Goal: Task Accomplishment & Management: Use online tool/utility

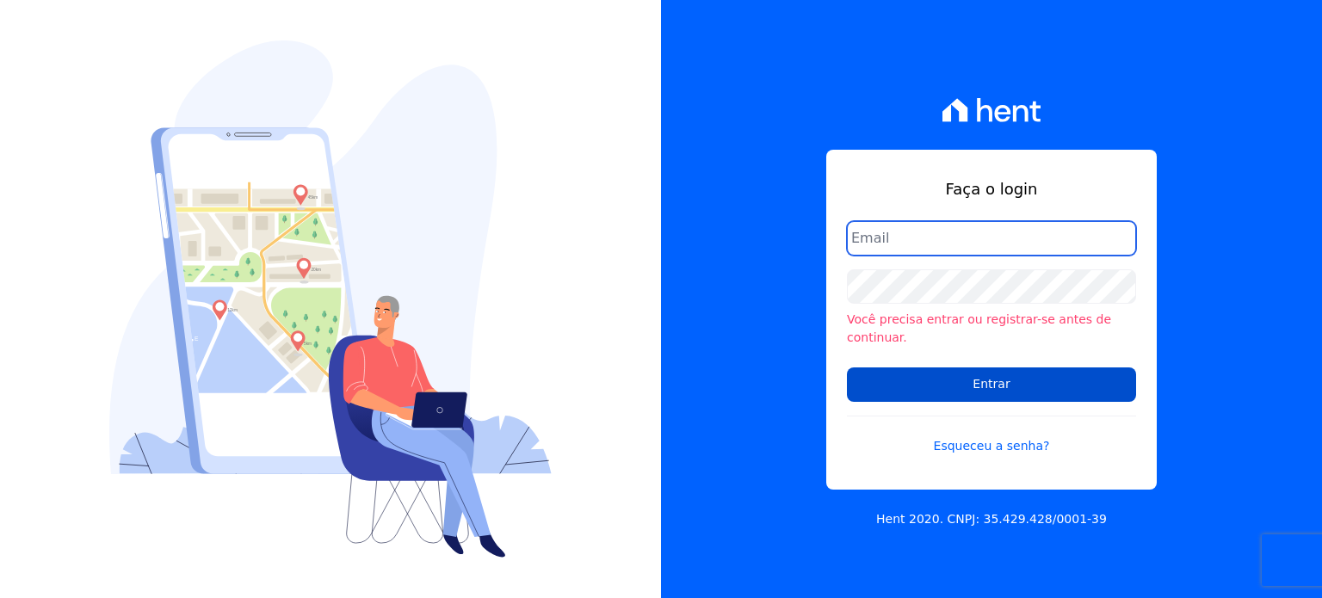
type input "[PERSON_NAME][EMAIL_ADDRESS][DOMAIN_NAME]"
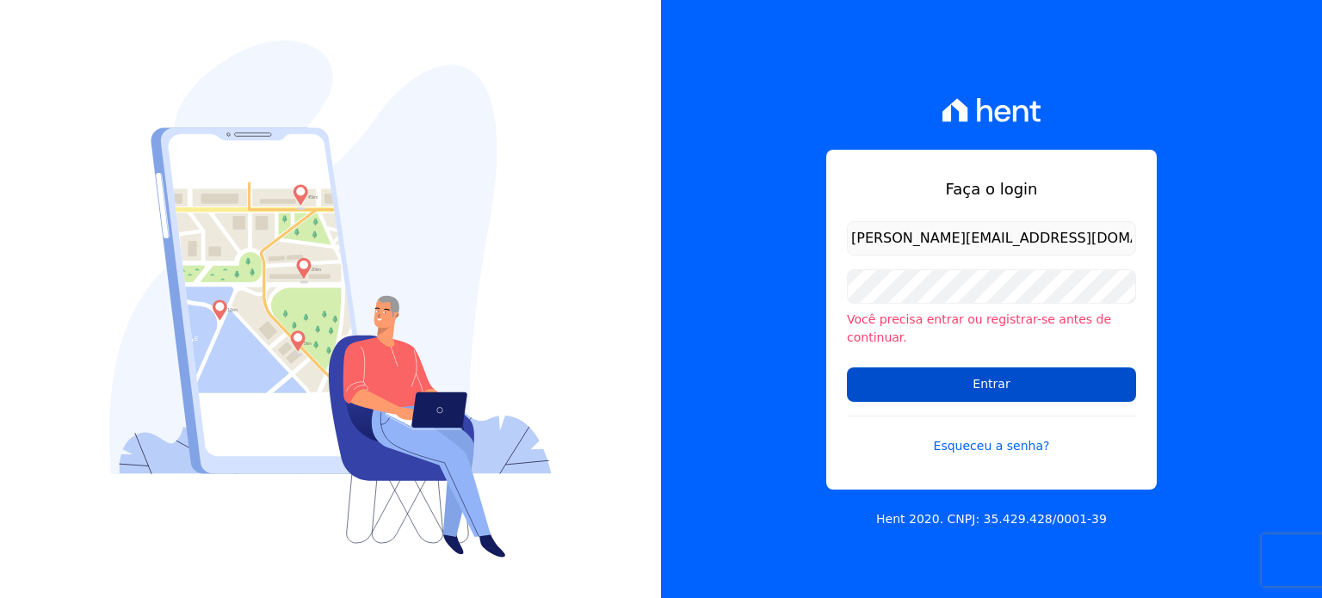
click at [1030, 368] on input "Entrar" at bounding box center [991, 385] width 289 height 34
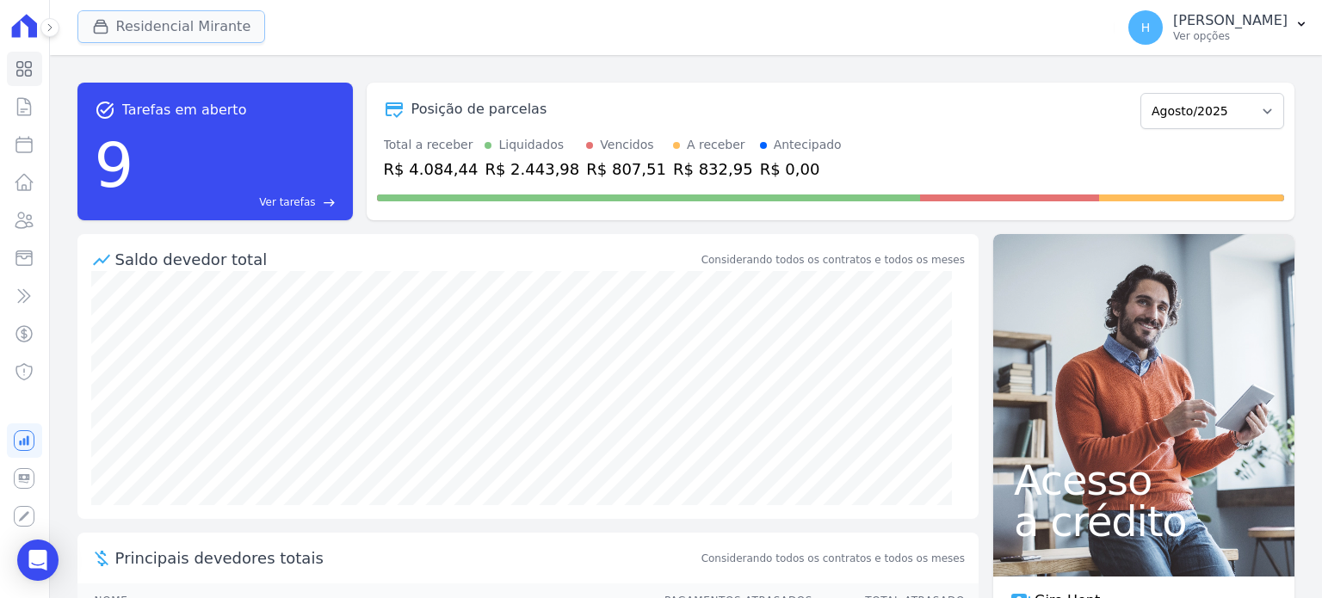
click at [184, 34] on button "Residencial Mirante" at bounding box center [171, 26] width 189 height 33
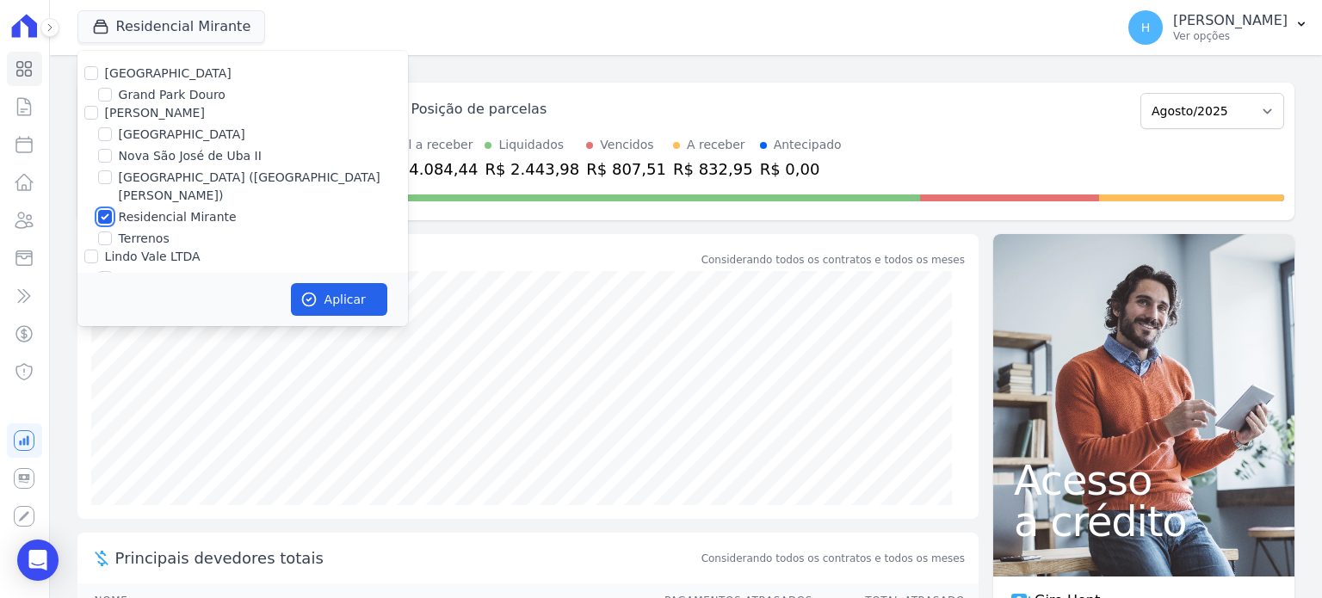
click at [102, 210] on input "Residencial Mirante" at bounding box center [105, 217] width 14 height 14
checkbox input "false"
click at [153, 230] on label "Terrenos" at bounding box center [144, 239] width 51 height 18
click at [112, 232] on input "Terrenos" at bounding box center [105, 239] width 14 height 14
click at [131, 230] on label "Terrenos" at bounding box center [144, 239] width 51 height 18
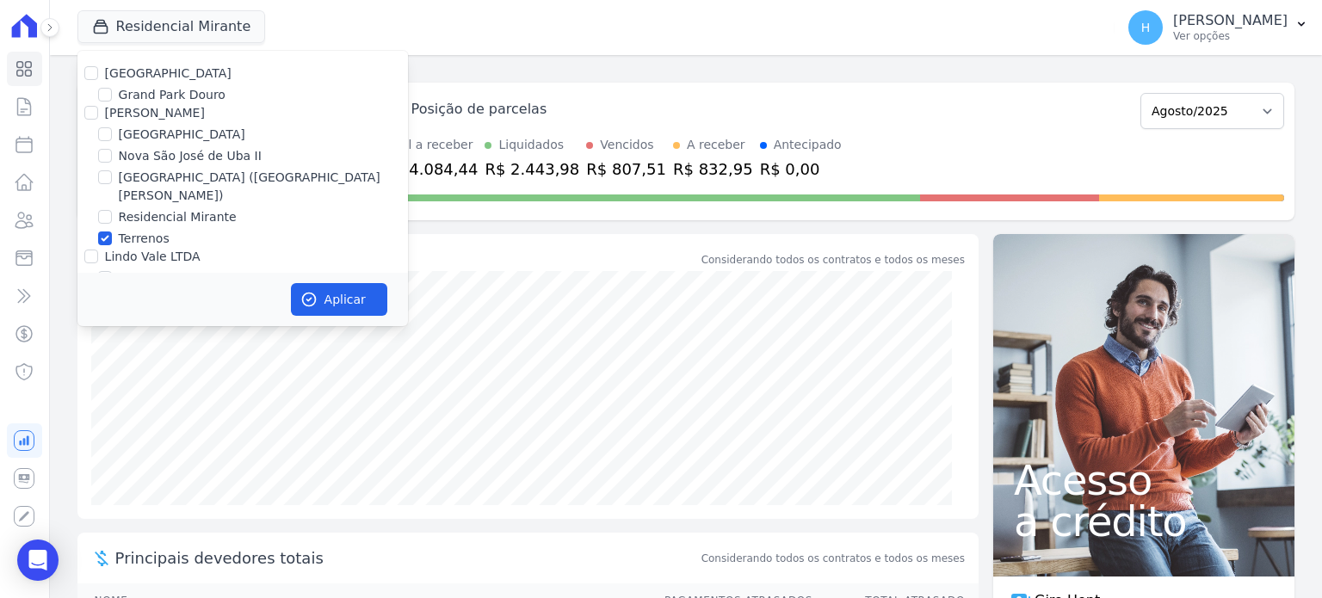
click at [112, 232] on input "Terrenos" at bounding box center [105, 239] width 14 height 14
checkbox input "false"
click at [184, 156] on label "Nova São José de Uba II" at bounding box center [190, 156] width 143 height 18
click at [112, 156] on input "Nova São José de Uba II" at bounding box center [105, 156] width 14 height 14
checkbox input "true"
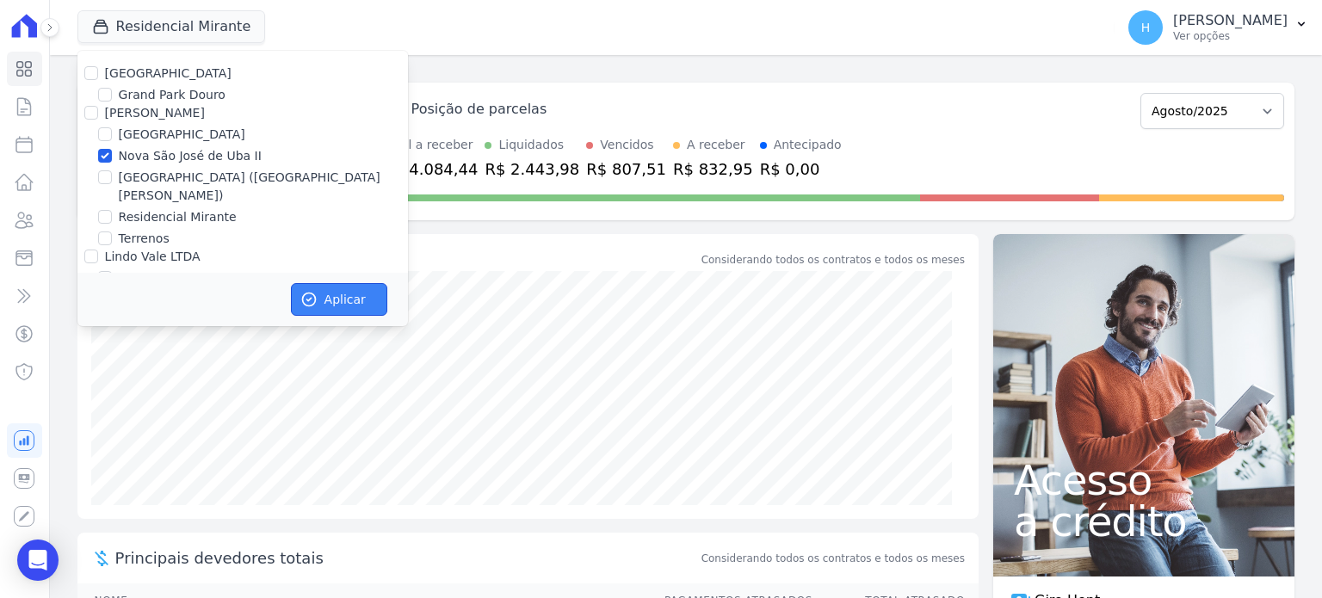
click at [347, 298] on button "Aplicar" at bounding box center [339, 299] width 96 height 33
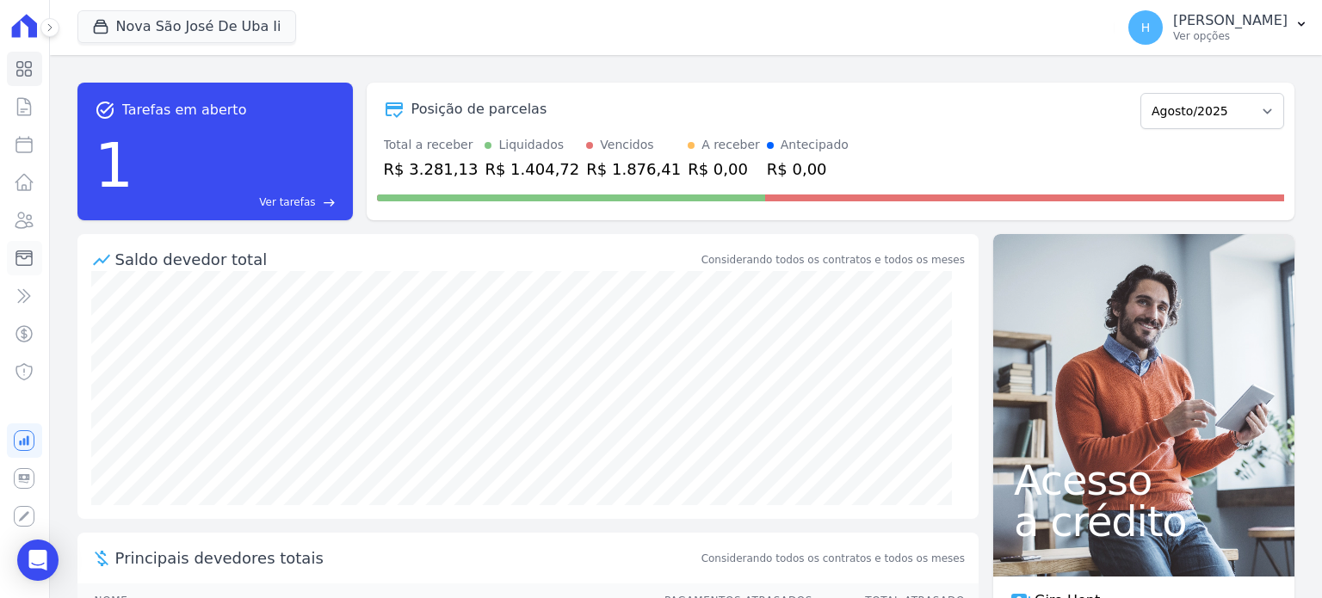
click at [22, 259] on icon at bounding box center [24, 258] width 21 height 21
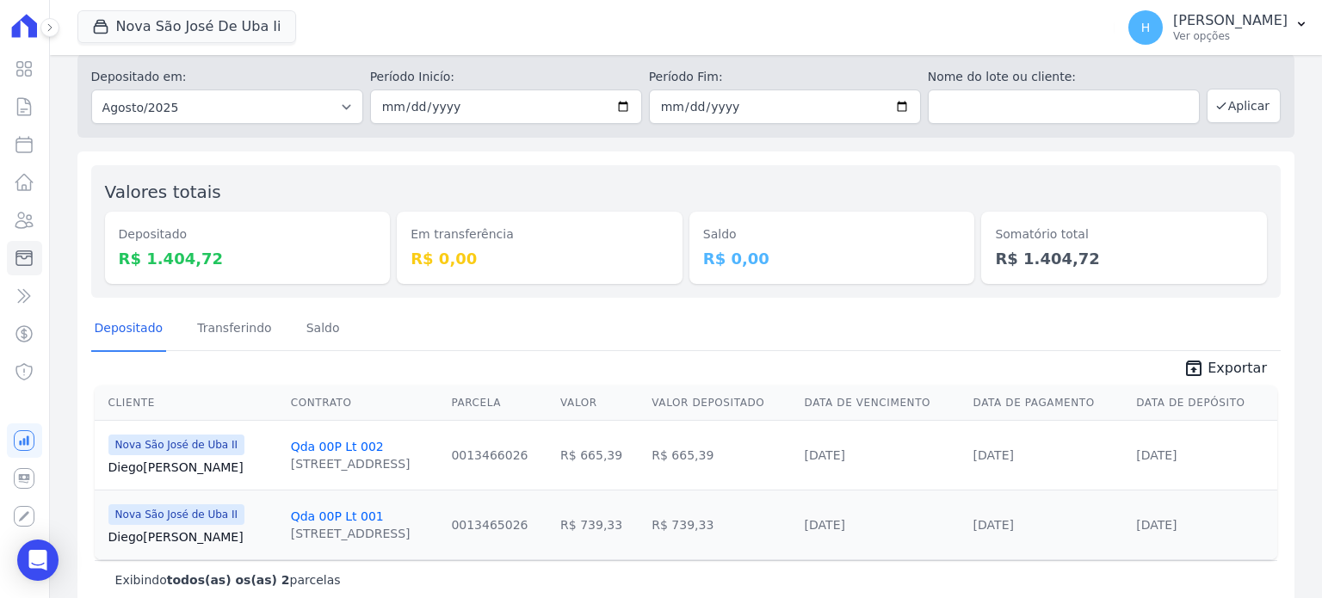
scroll to position [83, 0]
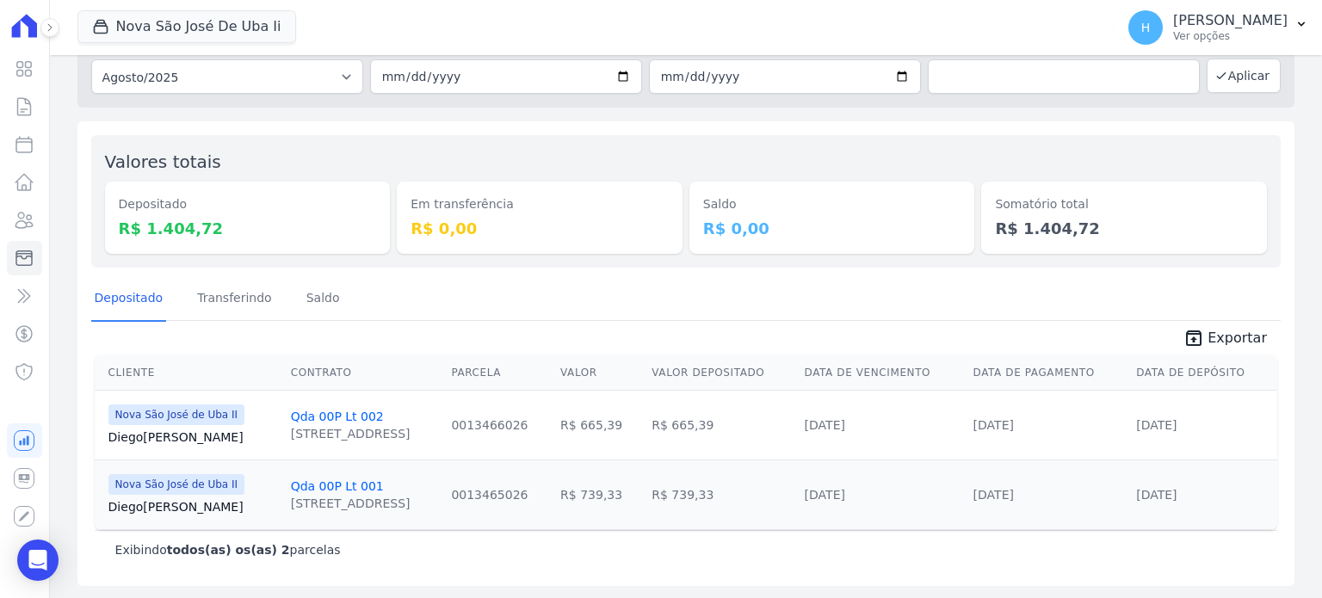
drag, startPoint x: 699, startPoint y: 423, endPoint x: 653, endPoint y: 439, distance: 48.5
click at [645, 423] on td "R$ 665,39" at bounding box center [721, 425] width 152 height 70
drag, startPoint x: 695, startPoint y: 499, endPoint x: 619, endPoint y: 527, distance: 80.6
click at [630, 518] on tr "Nova São José de Uba II Diego Silva Qda 00P Lt 001 Rua Projetada, s/n, Ubá 0013…" at bounding box center [686, 495] width 1183 height 70
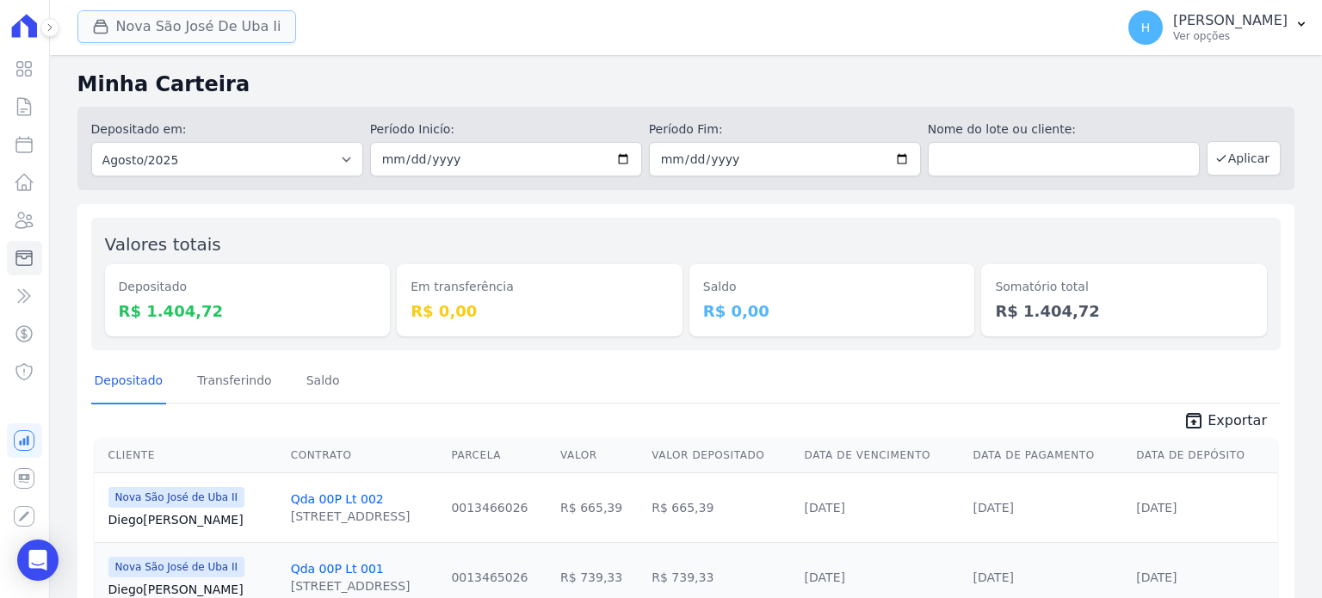
click at [220, 31] on button "Nova São José De Uba Ii" at bounding box center [186, 26] width 219 height 33
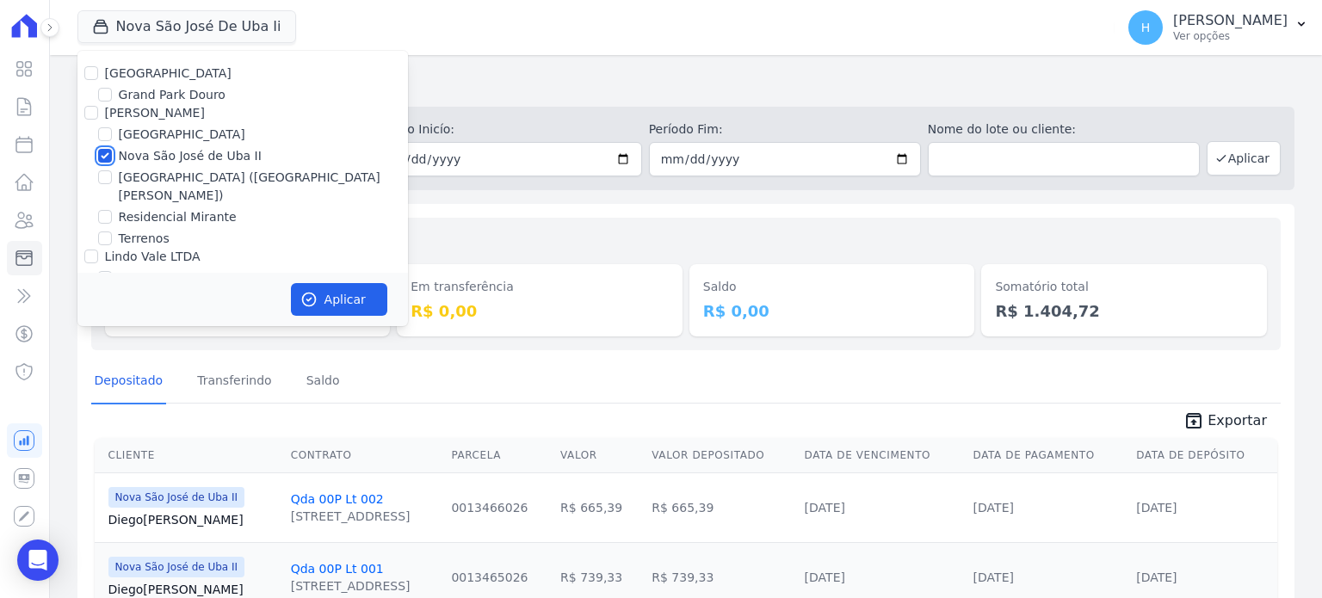
click at [107, 157] on input "Nova São José de Uba II" at bounding box center [105, 156] width 14 height 14
checkbox input "false"
click at [110, 232] on input "Terrenos" at bounding box center [105, 239] width 14 height 14
checkbox input "true"
click at [331, 304] on button "Aplicar" at bounding box center [339, 299] width 96 height 33
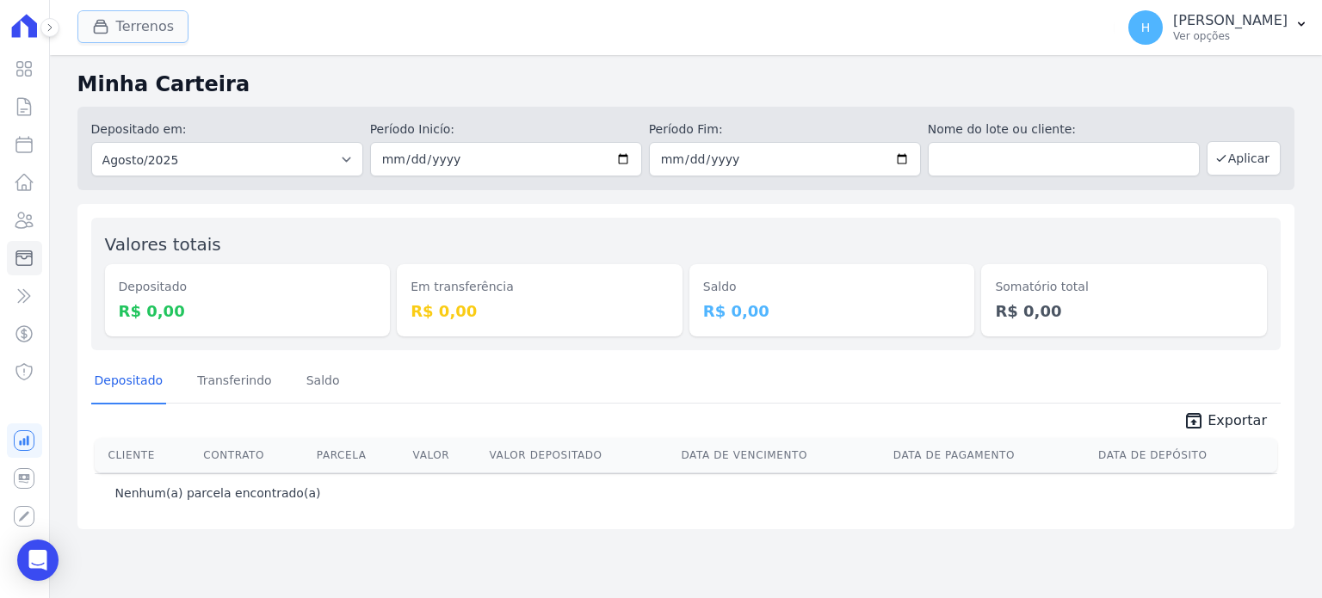
click at [152, 35] on button "Terrenos" at bounding box center [133, 26] width 112 height 33
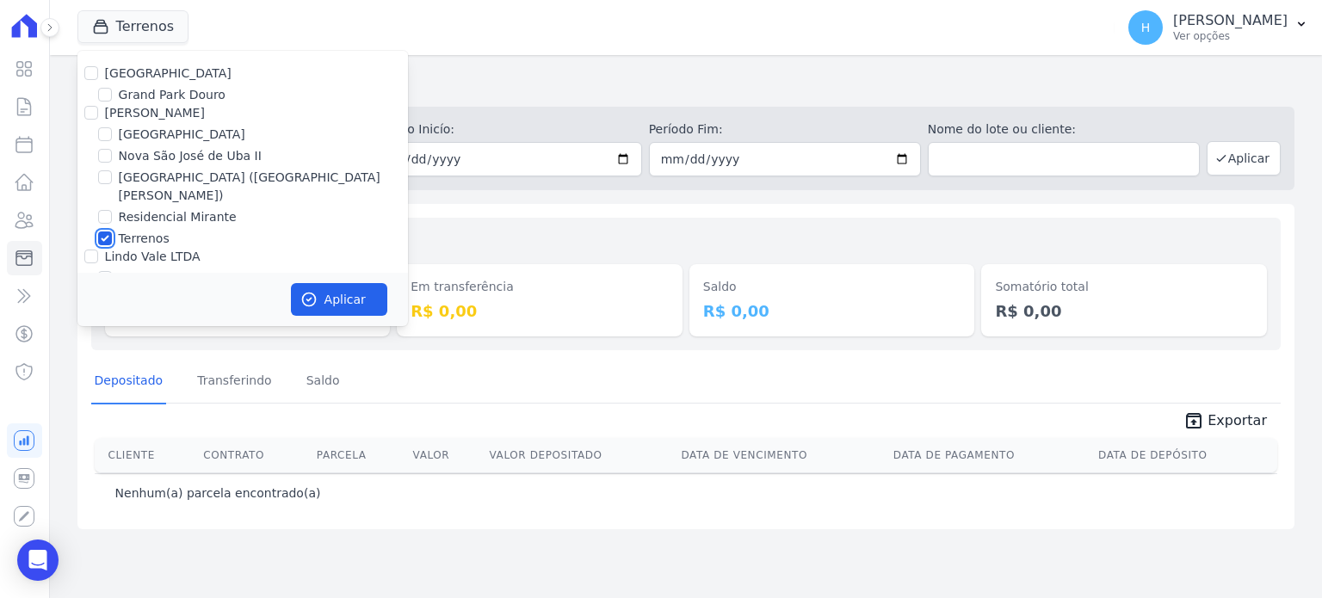
drag, startPoint x: 107, startPoint y: 225, endPoint x: 116, endPoint y: 220, distance: 10.8
click at [107, 232] on input "Terrenos" at bounding box center [105, 239] width 14 height 14
checkbox input "false"
drag, startPoint x: 176, startPoint y: 133, endPoint x: 203, endPoint y: 167, distance: 43.4
click at [176, 134] on label "[GEOGRAPHIC_DATA]" at bounding box center [182, 135] width 127 height 18
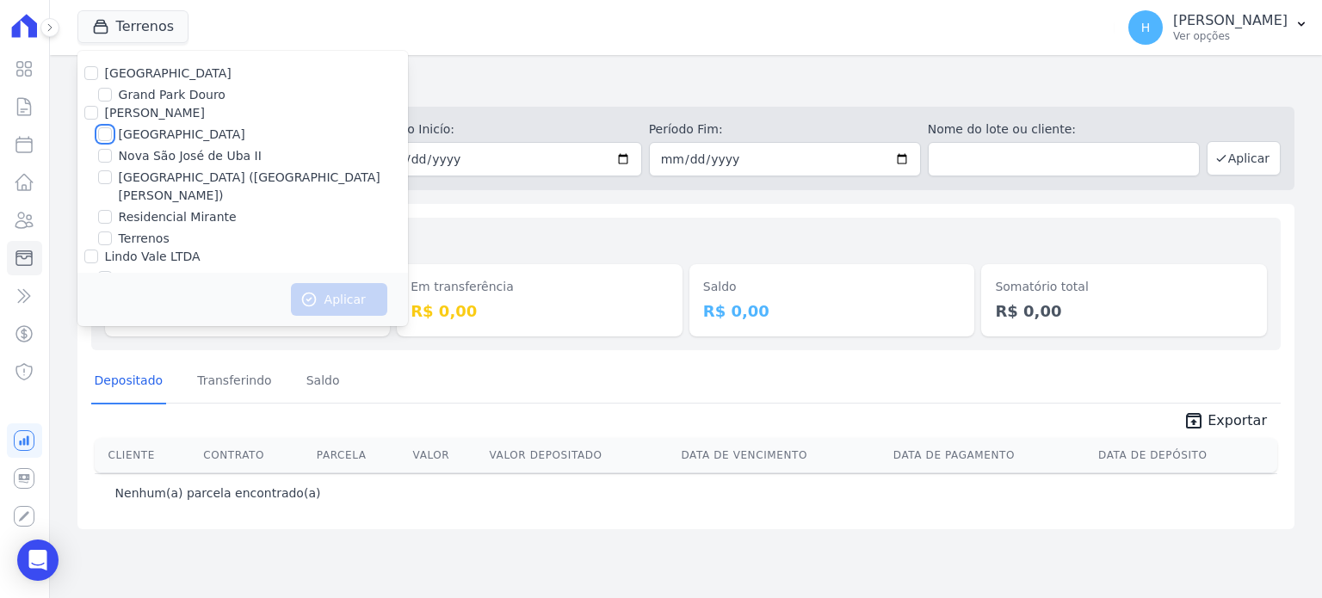
click at [112, 134] on input "[GEOGRAPHIC_DATA]" at bounding box center [105, 134] width 14 height 14
checkbox input "true"
click at [327, 290] on button "Aplicar" at bounding box center [339, 299] width 96 height 33
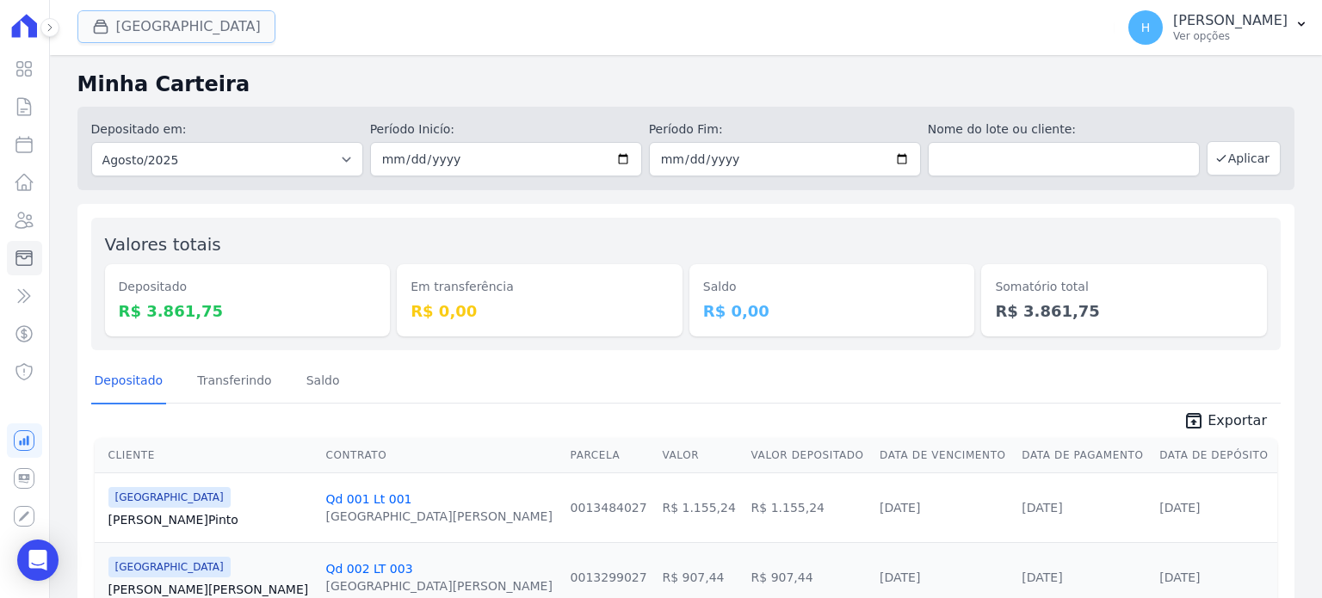
click at [138, 33] on button "[GEOGRAPHIC_DATA]" at bounding box center [176, 26] width 198 height 33
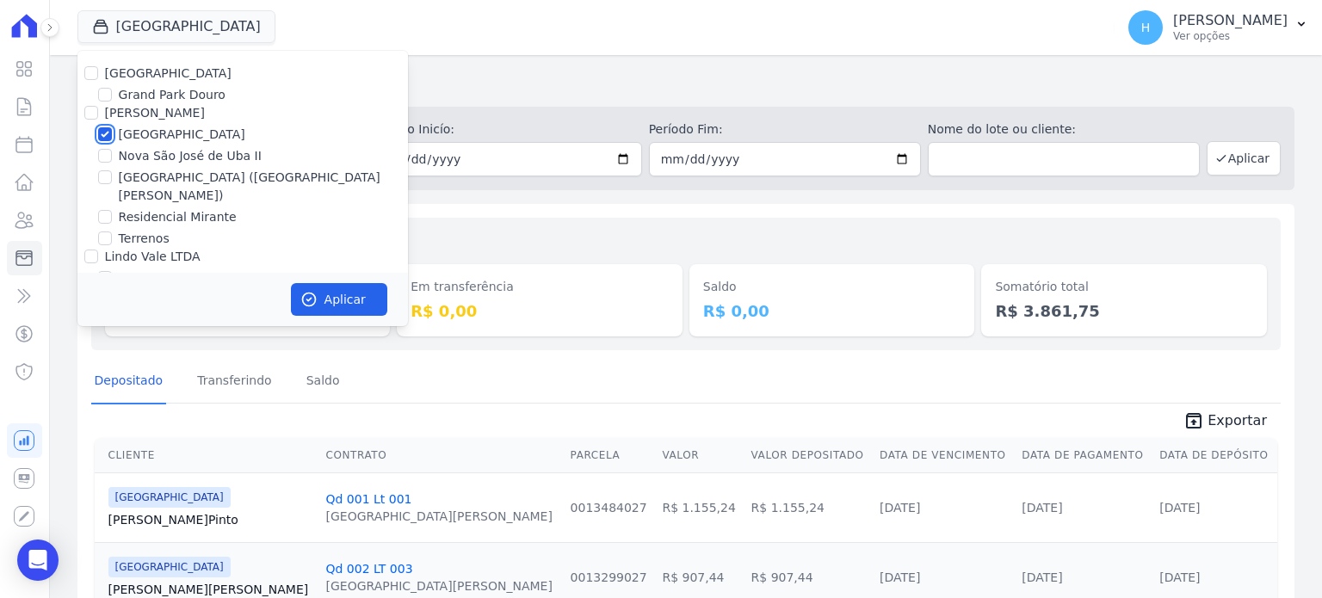
click at [102, 127] on input "[GEOGRAPHIC_DATA]" at bounding box center [105, 134] width 14 height 14
checkbox input "false"
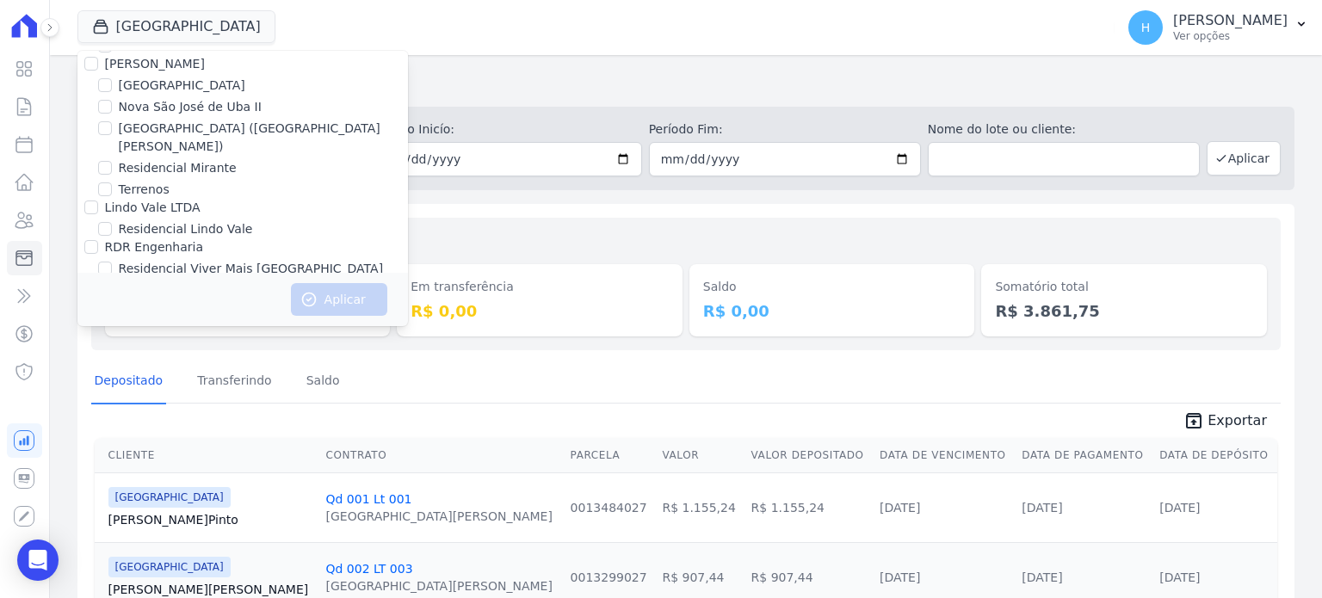
click at [156, 240] on label "RDR Engenharia" at bounding box center [154, 247] width 98 height 14
click at [98, 240] on input "RDR Engenharia" at bounding box center [91, 247] width 14 height 14
checkbox input "true"
click at [349, 300] on button "Aplicar" at bounding box center [339, 299] width 96 height 33
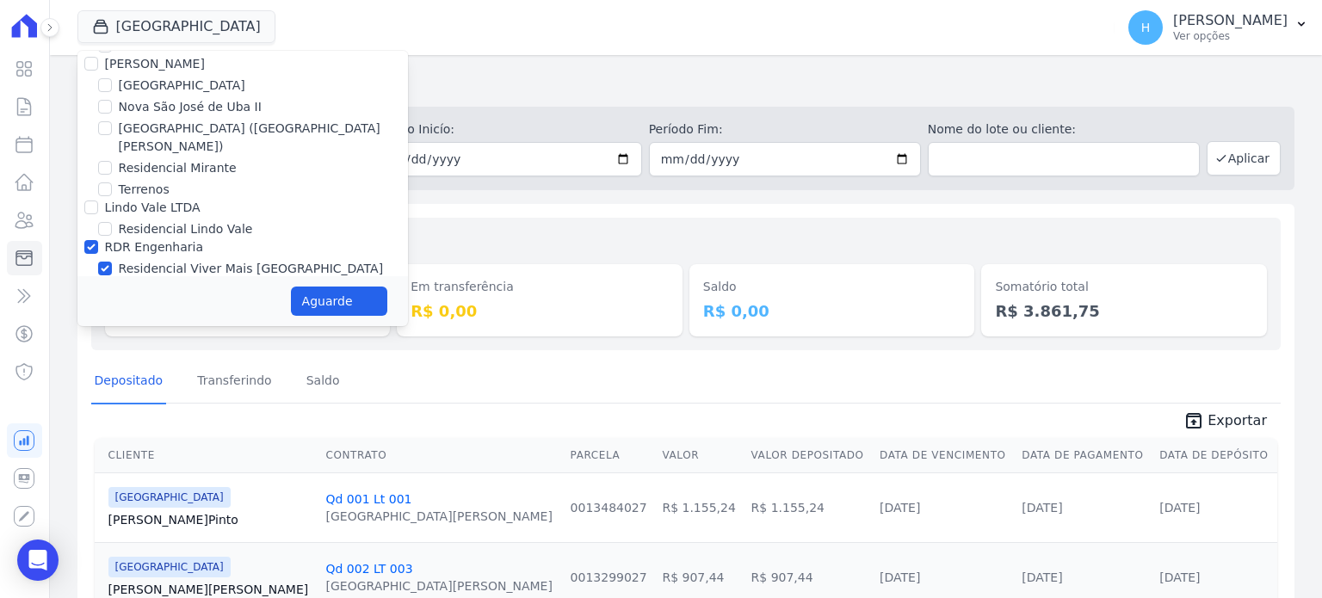
scroll to position [46, 0]
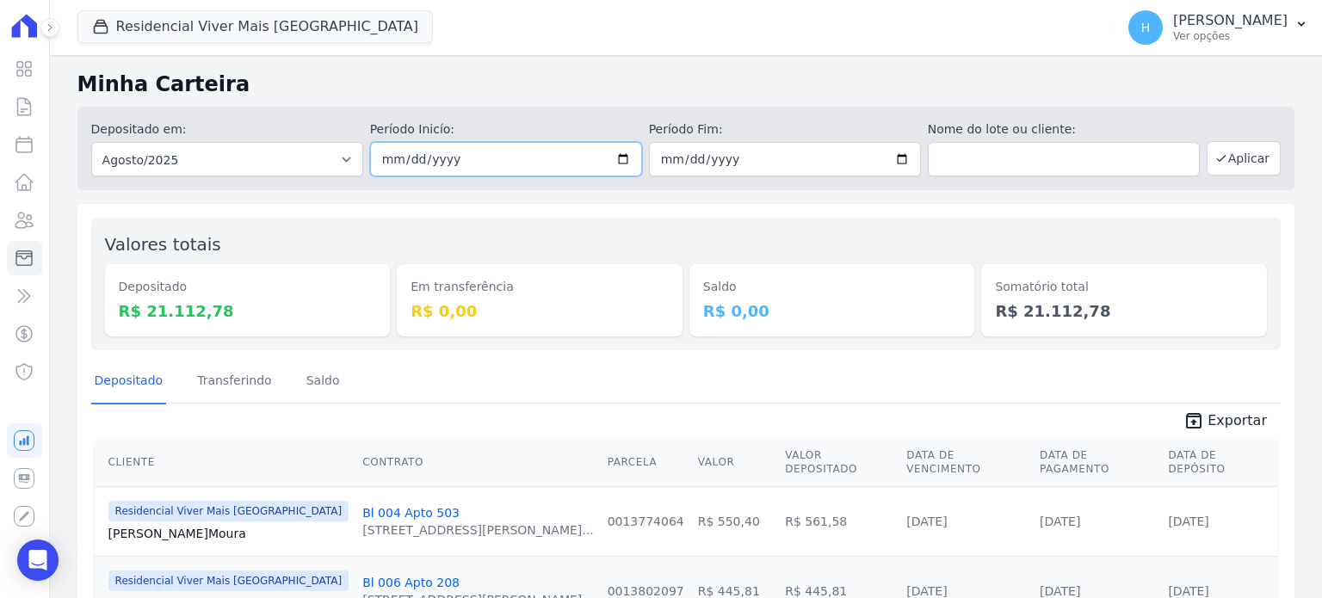
click at [616, 164] on input "2025-08-01" at bounding box center [506, 159] width 272 height 34
type input "[DATE]"
click at [1227, 159] on button "Aplicar" at bounding box center [1244, 158] width 74 height 34
click at [1219, 421] on span "Exportar" at bounding box center [1237, 421] width 59 height 21
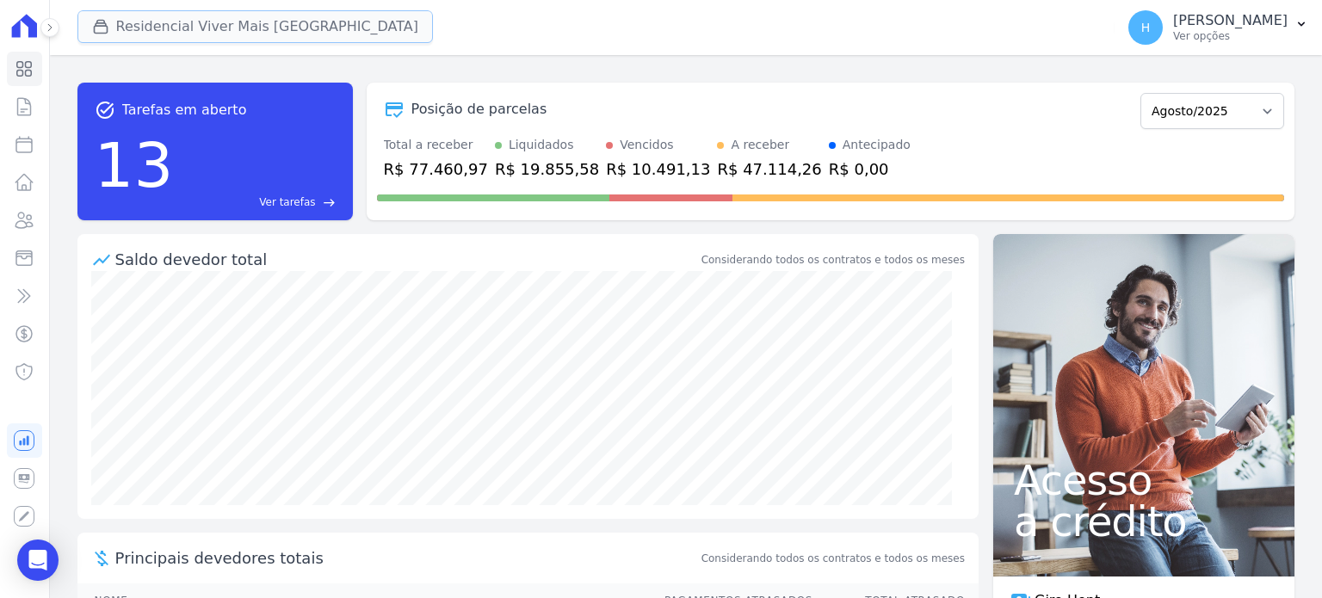
click at [146, 28] on button "Residencial Viver Mais Campo Grande" at bounding box center [255, 26] width 356 height 33
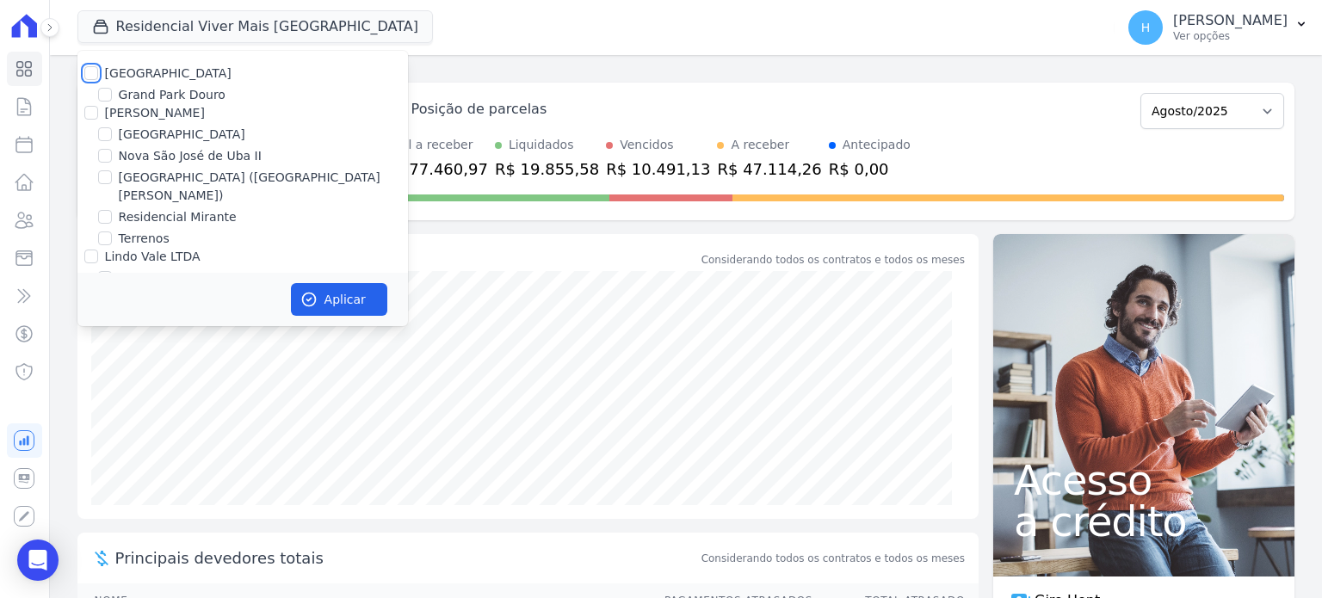
drag, startPoint x: 94, startPoint y: 76, endPoint x: 108, endPoint y: 111, distance: 38.2
click at [94, 77] on input "Residencial Park" at bounding box center [91, 73] width 14 height 14
checkbox input "true"
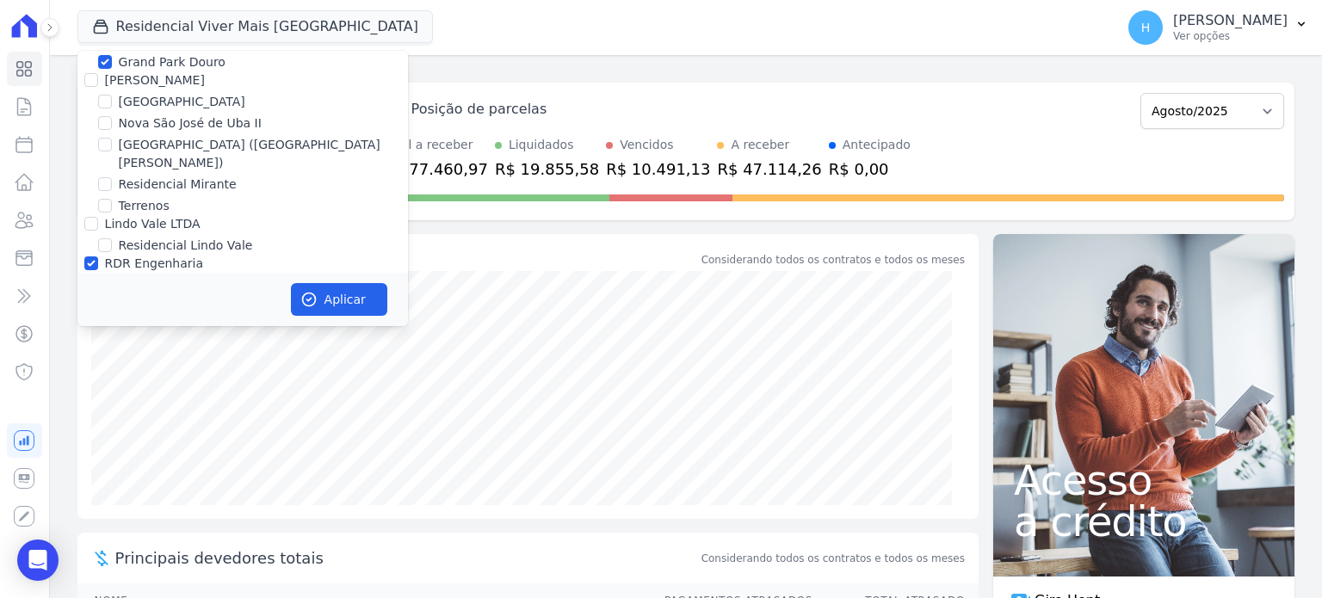
scroll to position [49, 0]
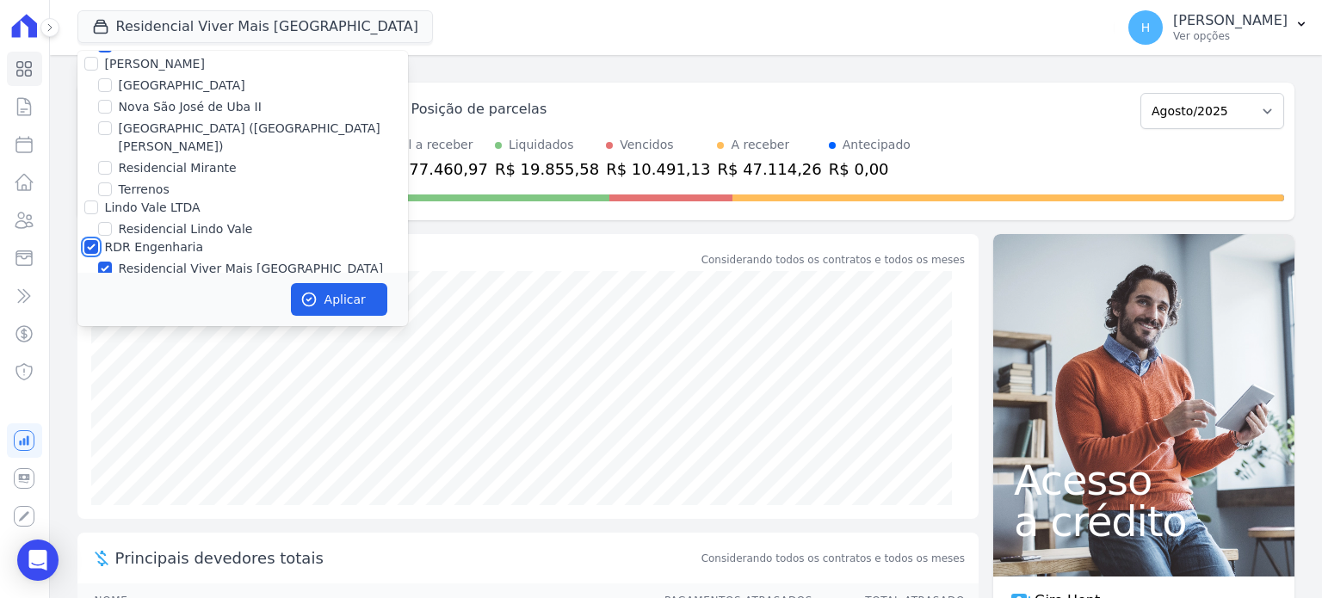
click at [92, 240] on input "RDR Engenharia" at bounding box center [91, 247] width 14 height 14
checkbox input "false"
click at [318, 300] on button "Aplicar" at bounding box center [339, 299] width 96 height 33
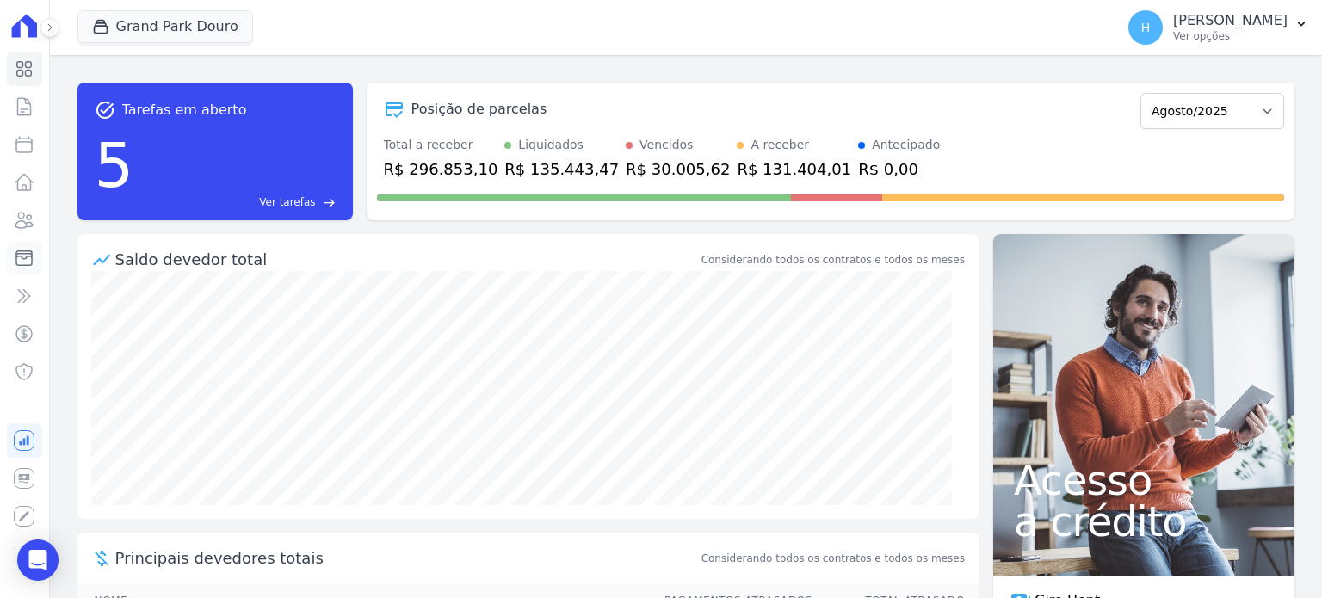
click at [16, 250] on icon at bounding box center [24, 258] width 21 height 21
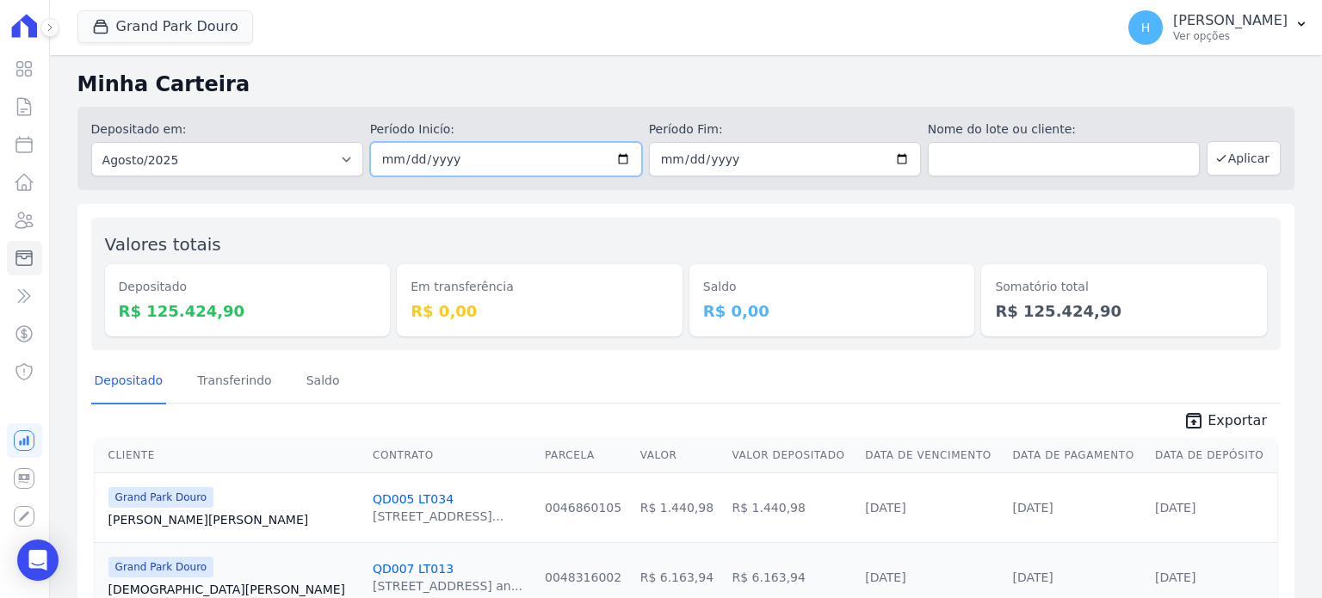
click at [620, 157] on input "2025-08-01" at bounding box center [506, 159] width 272 height 34
type input "[DATE]"
click at [1227, 158] on button "Aplicar" at bounding box center [1244, 158] width 74 height 34
drag, startPoint x: 1229, startPoint y: 422, endPoint x: 1116, endPoint y: 399, distance: 116.0
click at [1229, 421] on span "Exportar" at bounding box center [1237, 421] width 59 height 21
